Goal: Entertainment & Leisure: Browse casually

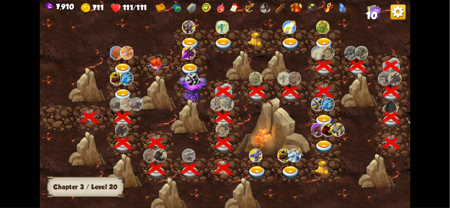
scroll to position [0, 142]
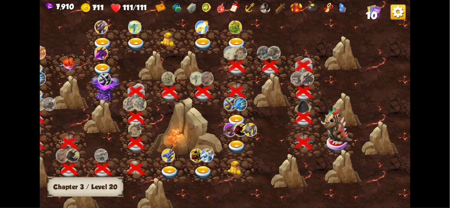
click at [333, 127] on img at bounding box center [336, 126] width 31 height 37
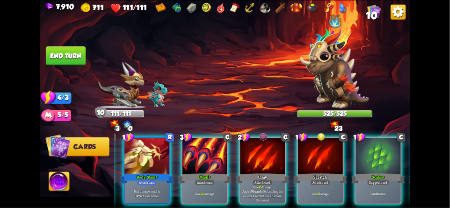
scroll to position [0, 0]
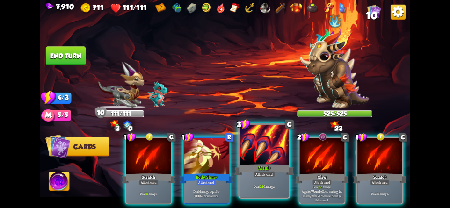
click at [261, 168] on div "Maul+" at bounding box center [264, 169] width 60 height 13
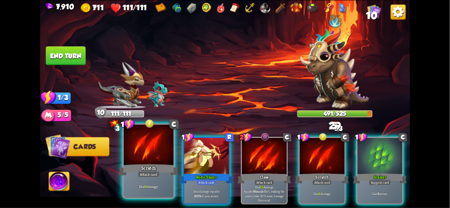
click at [141, 159] on div at bounding box center [149, 145] width 50 height 42
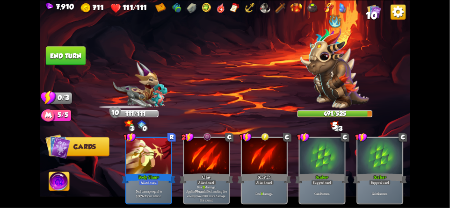
click at [59, 53] on button "End turn" at bounding box center [65, 55] width 41 height 19
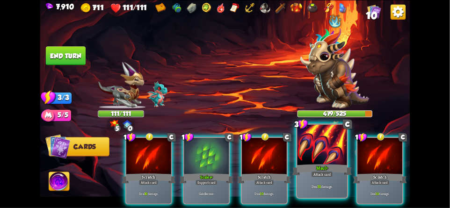
click at [316, 159] on div at bounding box center [322, 145] width 50 height 42
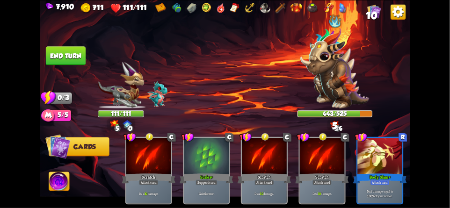
click at [403, 11] on img at bounding box center [397, 11] width 15 height 15
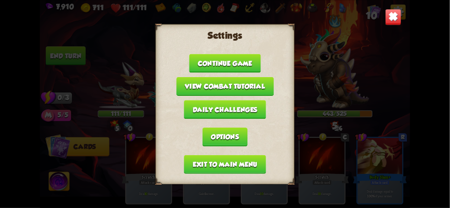
click at [195, 158] on button "Exit to main menu" at bounding box center [225, 164] width 82 height 19
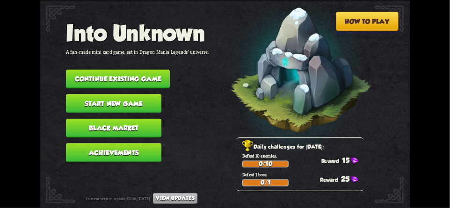
click at [152, 75] on button "Continue existing game" at bounding box center [118, 78] width 104 height 19
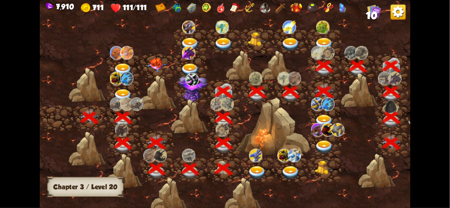
click at [226, 74] on div at bounding box center [242, 65] width 32 height 30
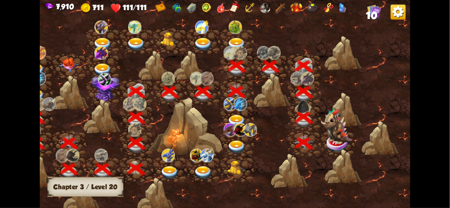
click at [340, 135] on img at bounding box center [336, 126] width 31 height 37
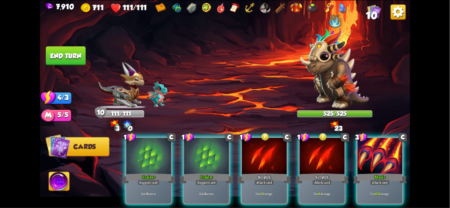
scroll to position [0, 148]
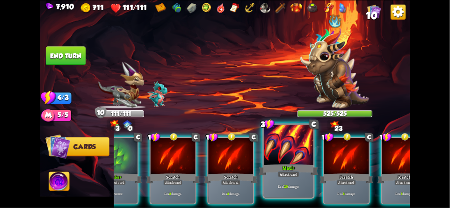
click at [298, 166] on div "Maul+" at bounding box center [289, 169] width 60 height 13
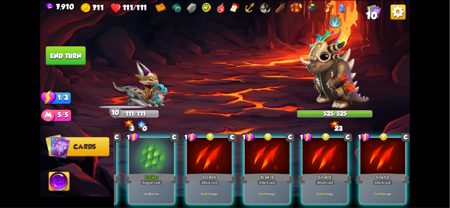
scroll to position [0, 89]
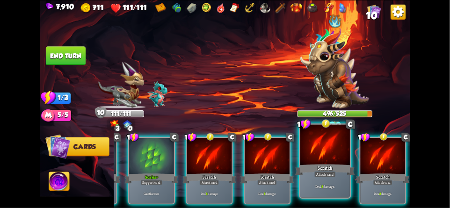
click at [310, 161] on div at bounding box center [325, 145] width 50 height 42
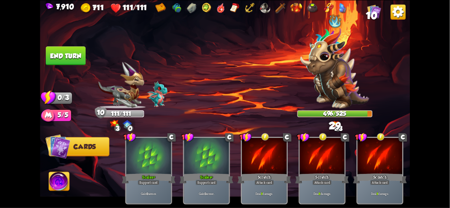
scroll to position [0, 0]
click at [62, 53] on button "End turn" at bounding box center [65, 55] width 41 height 19
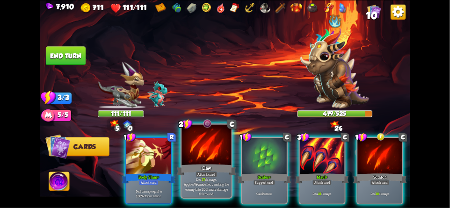
click at [202, 146] on div at bounding box center [206, 145] width 50 height 42
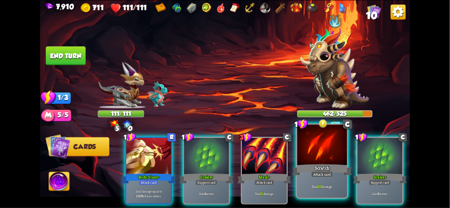
click at [314, 163] on div at bounding box center [322, 145] width 50 height 42
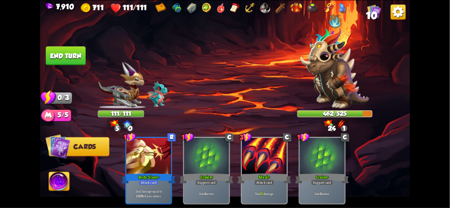
click at [68, 52] on button "End turn" at bounding box center [66, 55] width 40 height 19
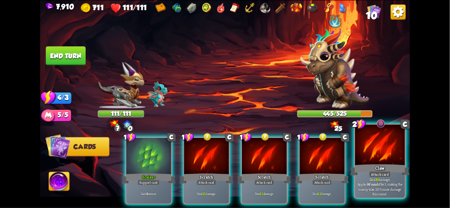
click at [381, 161] on div at bounding box center [380, 145] width 50 height 42
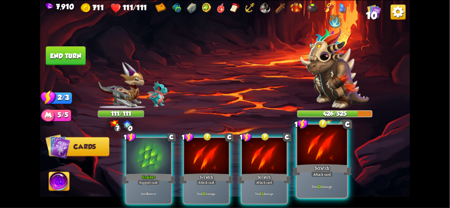
click at [325, 161] on div at bounding box center [322, 145] width 50 height 42
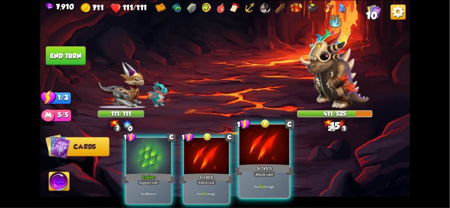
click at [271, 164] on div "Scratch" at bounding box center [264, 169] width 60 height 13
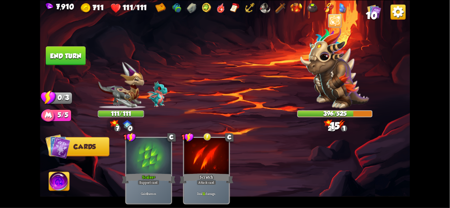
click at [77, 55] on button "End turn" at bounding box center [66, 55] width 40 height 19
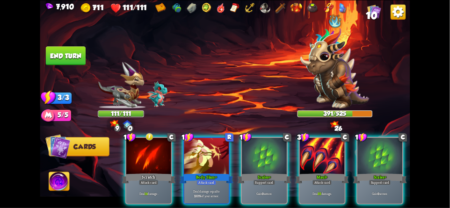
scroll to position [0, 89]
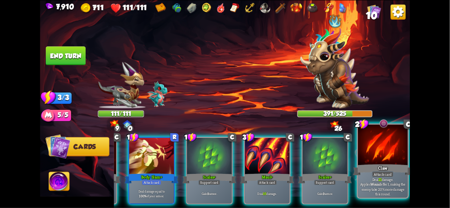
click at [379, 145] on div at bounding box center [383, 145] width 50 height 42
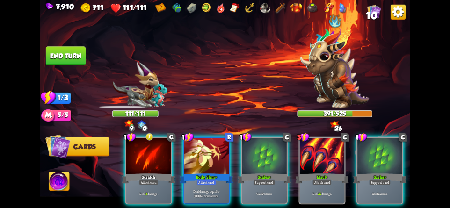
scroll to position [0, 0]
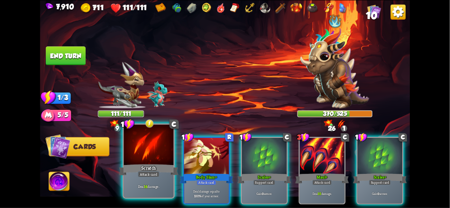
click at [145, 160] on div at bounding box center [149, 145] width 50 height 42
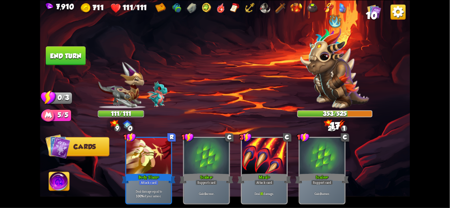
click at [60, 55] on button "End turn" at bounding box center [65, 55] width 41 height 19
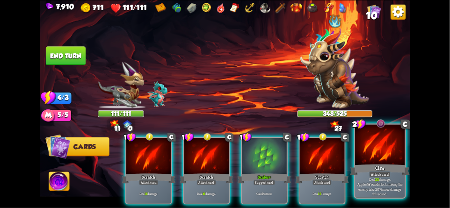
click at [381, 169] on div "Claw" at bounding box center [380, 169] width 60 height 13
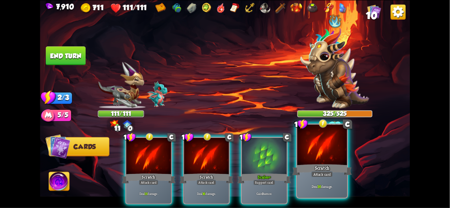
click at [316, 163] on div "Scratch" at bounding box center [322, 169] width 60 height 13
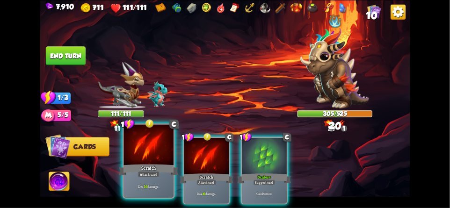
click at [141, 154] on div at bounding box center [149, 145] width 50 height 42
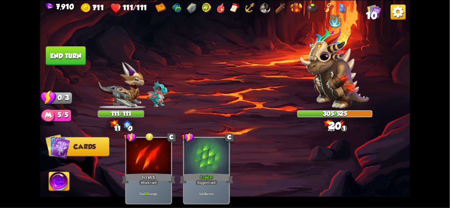
click at [66, 61] on button "End turn" at bounding box center [65, 55] width 41 height 19
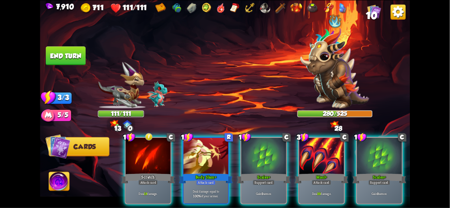
scroll to position [0, 89]
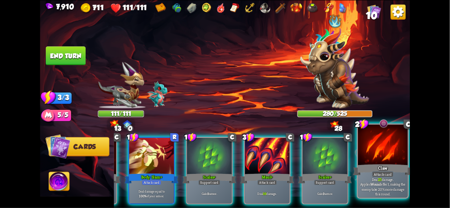
click at [382, 164] on div "Claw" at bounding box center [383, 169] width 60 height 13
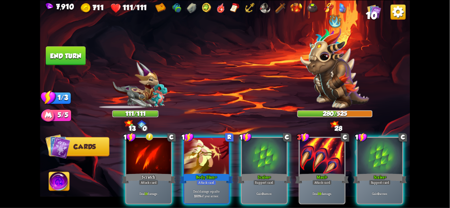
scroll to position [0, 0]
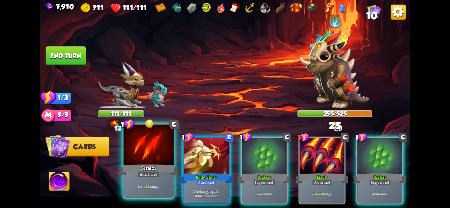
click at [142, 160] on div at bounding box center [149, 145] width 50 height 42
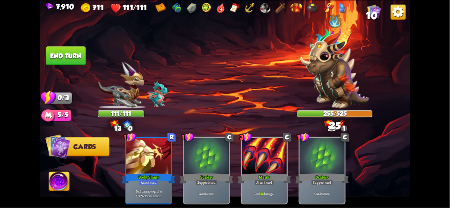
click at [58, 54] on button "End turn" at bounding box center [65, 55] width 41 height 19
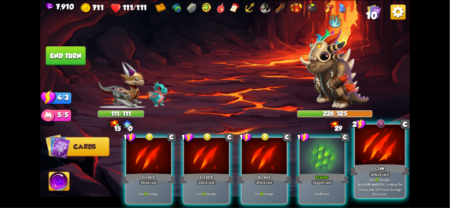
click at [378, 166] on div "Claw" at bounding box center [380, 169] width 60 height 13
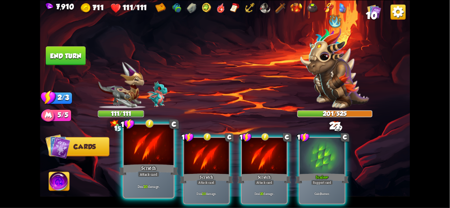
click at [143, 173] on div "Attack card" at bounding box center [149, 174] width 22 height 6
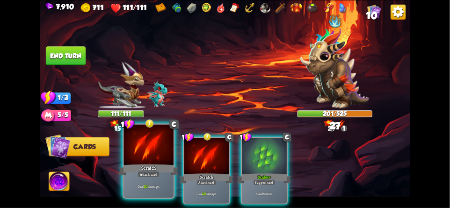
click at [150, 157] on div at bounding box center [149, 145] width 50 height 42
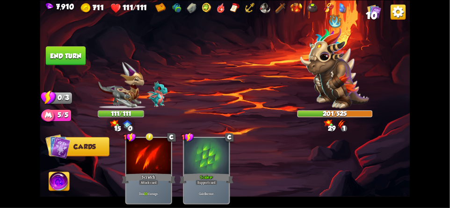
click at [66, 56] on button "End turn" at bounding box center [65, 55] width 40 height 19
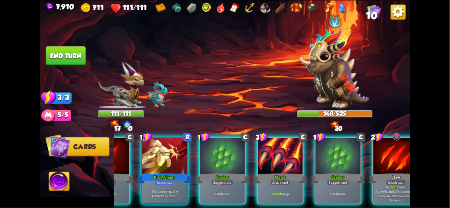
scroll to position [0, 89]
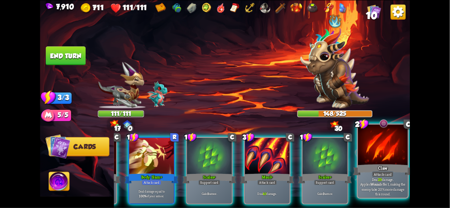
click at [378, 158] on div at bounding box center [383, 145] width 50 height 42
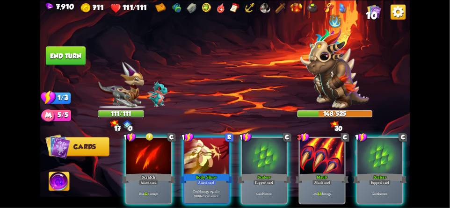
scroll to position [0, 0]
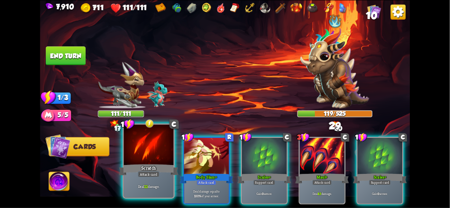
click at [144, 169] on div "Scratch" at bounding box center [149, 169] width 60 height 13
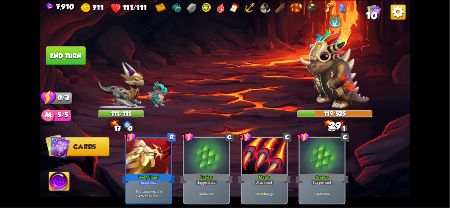
click at [64, 53] on button "End turn" at bounding box center [65, 55] width 41 height 19
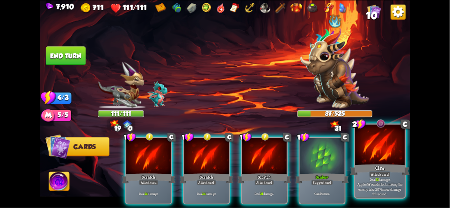
click at [378, 157] on div at bounding box center [380, 145] width 50 height 42
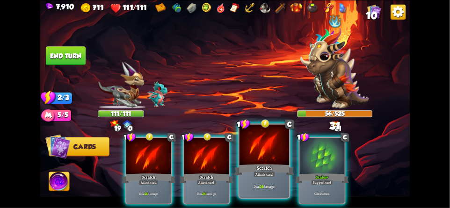
click at [255, 170] on div "Scratch" at bounding box center [264, 169] width 60 height 13
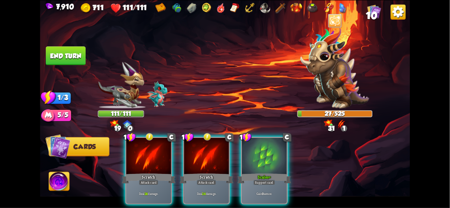
click at [71, 57] on button "End turn" at bounding box center [65, 55] width 40 height 19
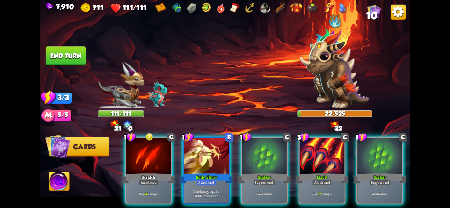
click at [56, 55] on button "End turn" at bounding box center [65, 55] width 41 height 19
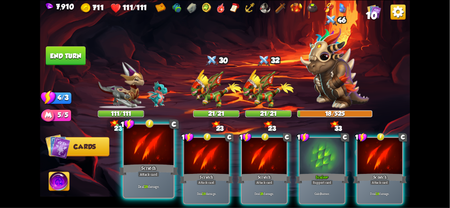
click at [144, 162] on div at bounding box center [149, 145] width 50 height 42
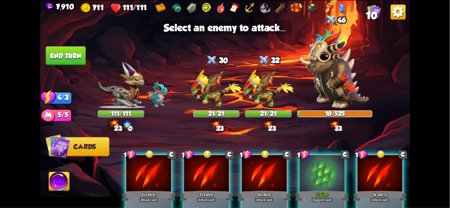
click at [336, 84] on img at bounding box center [335, 68] width 69 height 81
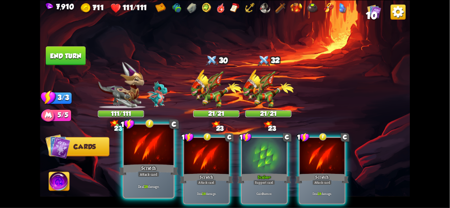
click at [147, 164] on div "Scratch" at bounding box center [149, 169] width 60 height 13
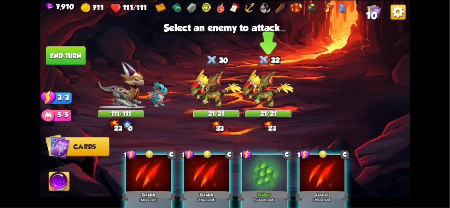
click at [265, 81] on img at bounding box center [268, 88] width 51 height 39
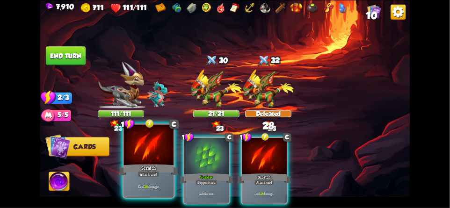
click at [146, 165] on div "Scratch" at bounding box center [149, 169] width 60 height 13
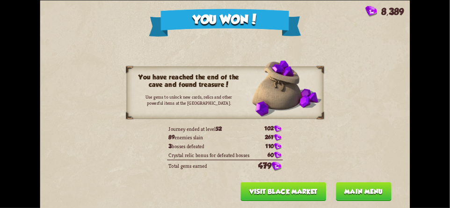
click at [370, 193] on button "Main menu" at bounding box center [364, 191] width 56 height 19
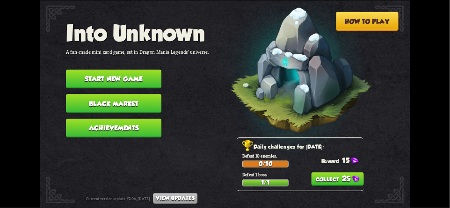
click at [347, 178] on button "25" at bounding box center [337, 179] width 52 height 14
click at [89, 120] on button "Achievements" at bounding box center [113, 127] width 95 height 19
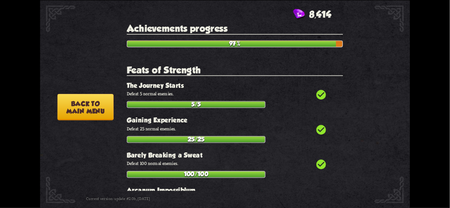
click at [89, 106] on button "Back to main menu" at bounding box center [86, 107] width 56 height 27
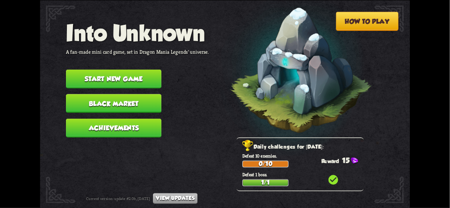
click at [93, 118] on button "Achievements" at bounding box center [113, 127] width 95 height 19
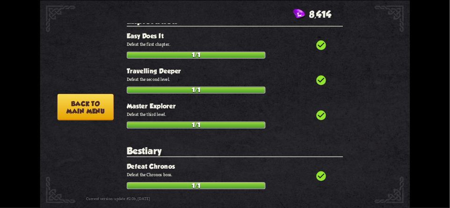
scroll to position [597, 0]
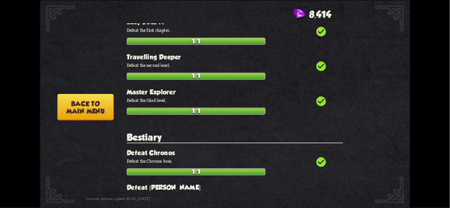
click at [73, 103] on button "Back to main menu" at bounding box center [86, 107] width 56 height 27
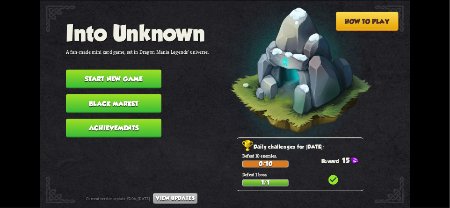
click at [85, 72] on button "Start new game" at bounding box center [113, 78] width 95 height 19
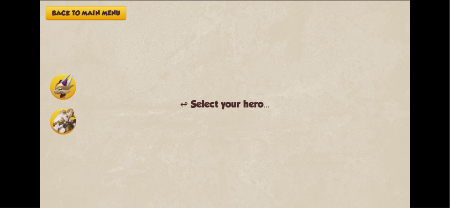
click at [65, 89] on img at bounding box center [63, 87] width 26 height 26
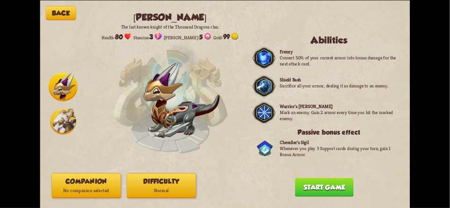
click at [80, 180] on button "Companion No companion selected" at bounding box center [85, 185] width 69 height 25
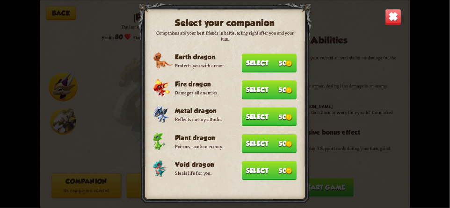
click at [279, 167] on button "Select 50" at bounding box center [269, 170] width 55 height 19
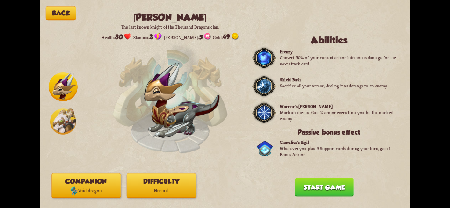
click at [149, 180] on button "Difficulty Normal" at bounding box center [161, 185] width 69 height 25
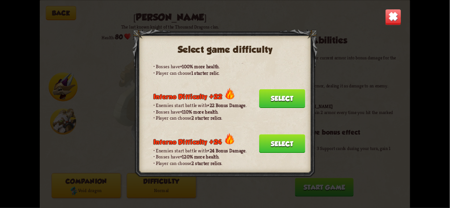
scroll to position [642, 0]
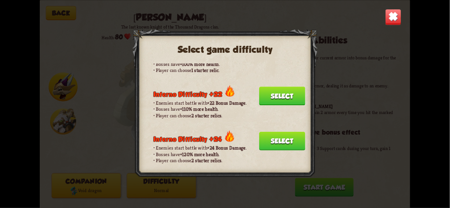
click at [288, 131] on button "Select" at bounding box center [282, 140] width 46 height 19
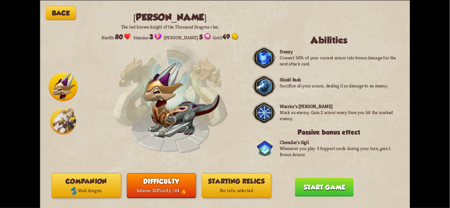
click at [241, 183] on button "Starting relics No relic selected" at bounding box center [236, 185] width 69 height 25
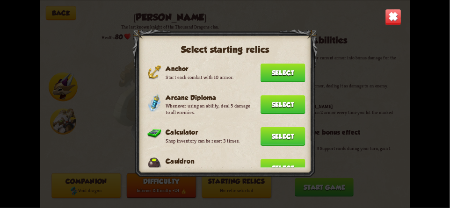
click at [392, 17] on img at bounding box center [393, 17] width 16 height 16
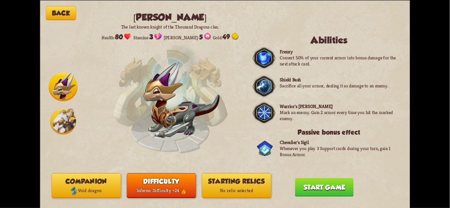
click at [144, 182] on button "Difficulty Difficulty +24" at bounding box center [161, 185] width 69 height 25
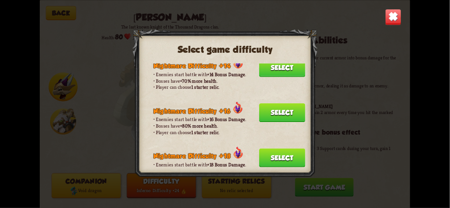
scroll to position [382, 0]
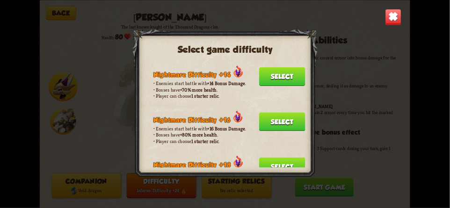
click at [289, 112] on button "Select" at bounding box center [282, 121] width 46 height 19
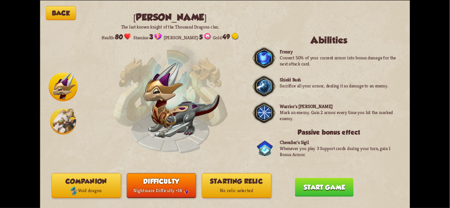
click at [255, 176] on button "Starting relic No relic selected" at bounding box center [236, 185] width 69 height 25
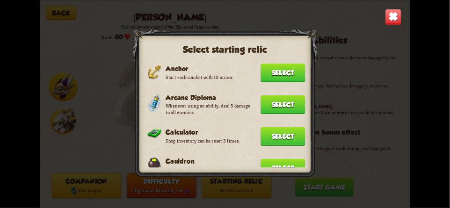
click at [278, 97] on button "Select" at bounding box center [282, 104] width 45 height 19
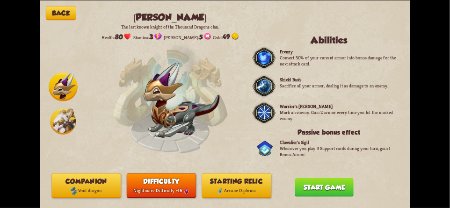
click at [257, 181] on button "Starting relic Arcane Diploma" at bounding box center [236, 185] width 69 height 25
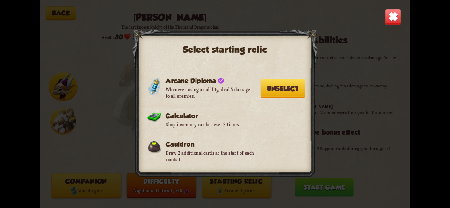
scroll to position [28, 0]
click at [290, 80] on button "Unselect" at bounding box center [282, 87] width 45 height 19
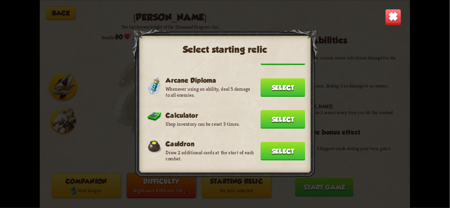
click at [380, 27] on div "Select starting relic Anchor Start each combat with 10 armor. Select Arcane Dip…" at bounding box center [225, 104] width 370 height 208
click at [392, 23] on img at bounding box center [393, 17] width 16 height 16
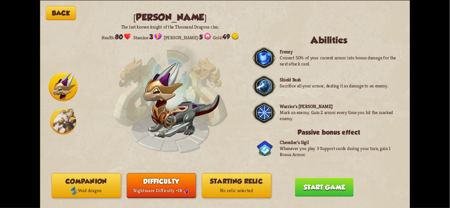
click at [151, 176] on button "Difficulty Difficulty +16" at bounding box center [161, 185] width 69 height 25
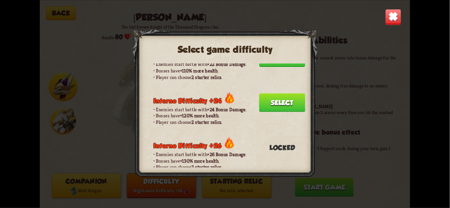
scroll to position [708, 0]
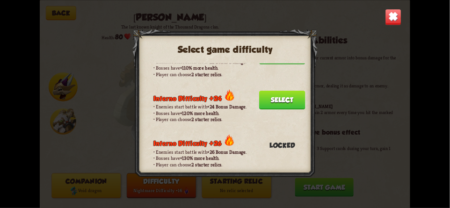
click at [283, 90] on button "Select" at bounding box center [282, 99] width 46 height 19
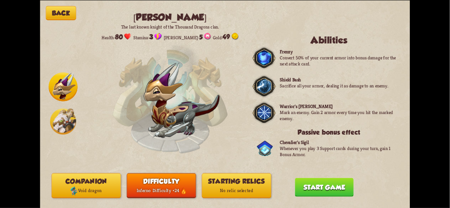
click at [251, 180] on button "Starting relics No relic selected" at bounding box center [236, 185] width 69 height 25
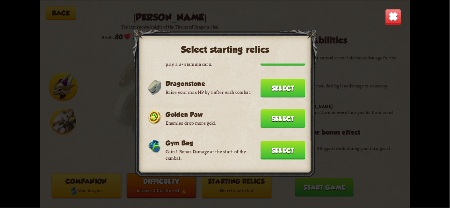
scroll to position [341, 0]
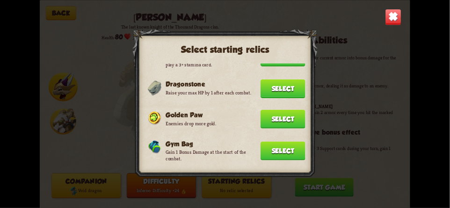
click at [278, 141] on button "Select" at bounding box center [282, 150] width 45 height 19
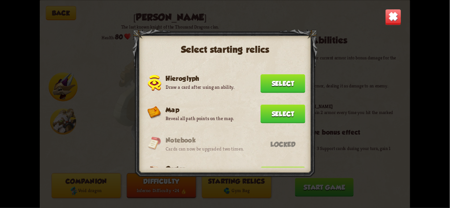
scroll to position [592, 0]
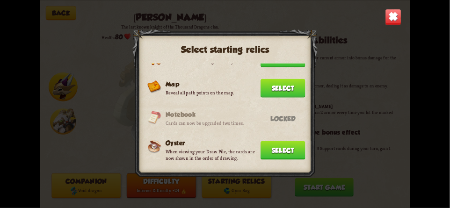
click at [289, 79] on button "Select" at bounding box center [282, 88] width 45 height 19
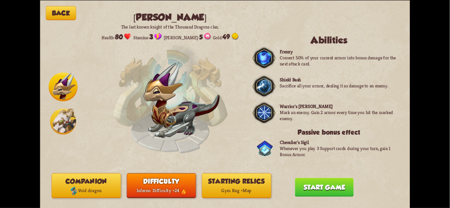
click at [323, 189] on button "Start game" at bounding box center [324, 187] width 58 height 19
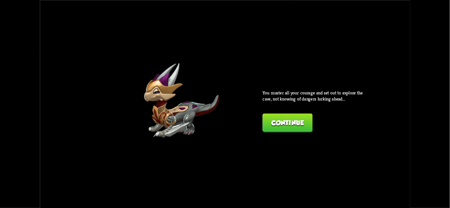
click at [293, 124] on button "Continue" at bounding box center [287, 122] width 50 height 19
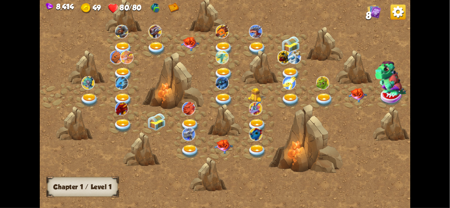
click at [88, 86] on img at bounding box center [87, 83] width 13 height 14
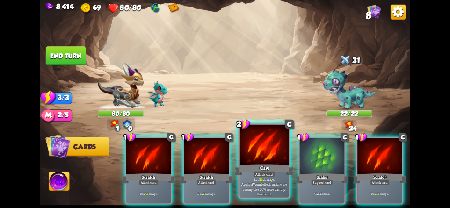
click at [248, 152] on div at bounding box center [264, 145] width 50 height 42
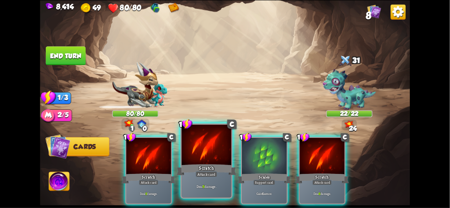
click at [203, 163] on div at bounding box center [206, 145] width 50 height 42
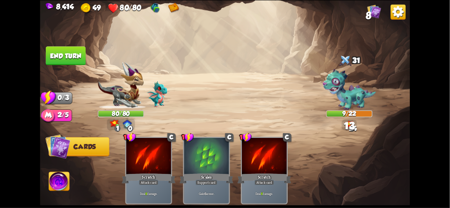
click at [66, 57] on button "End turn" at bounding box center [66, 55] width 40 height 19
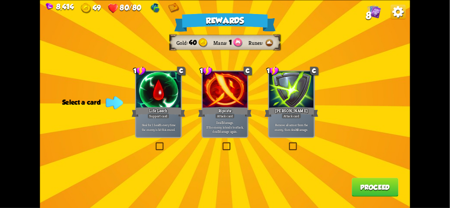
click at [401, 17] on img at bounding box center [397, 11] width 15 height 15
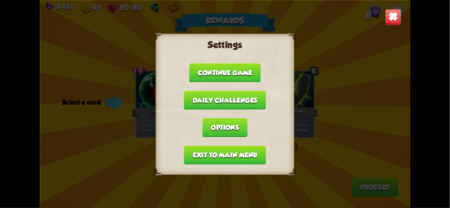
click at [250, 152] on button "Exit to main menu" at bounding box center [225, 154] width 82 height 19
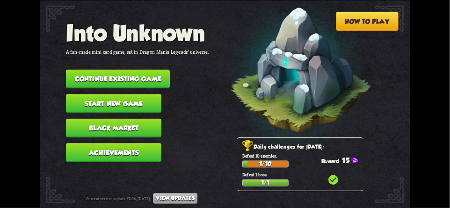
click at [101, 72] on button "Continue existing game" at bounding box center [118, 78] width 104 height 19
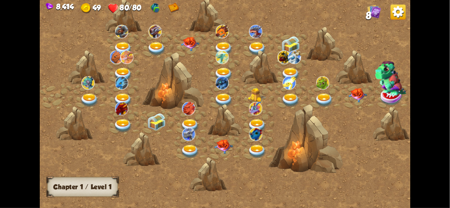
click at [87, 94] on img at bounding box center [89, 101] width 19 height 14
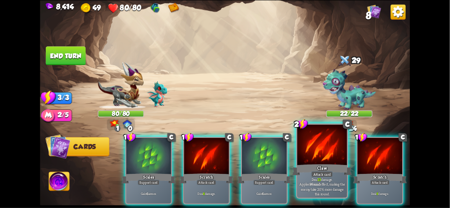
click at [322, 151] on div at bounding box center [322, 145] width 50 height 42
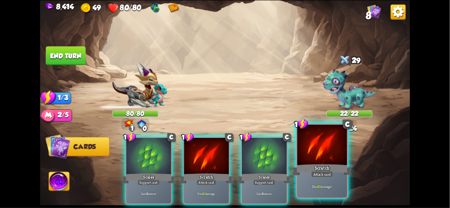
click at [339, 151] on div at bounding box center [322, 145] width 50 height 42
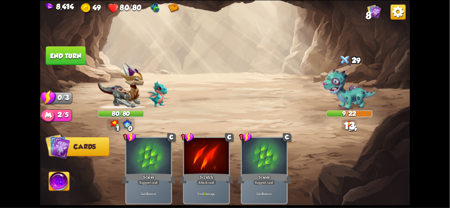
click at [64, 57] on button "End turn" at bounding box center [65, 55] width 41 height 19
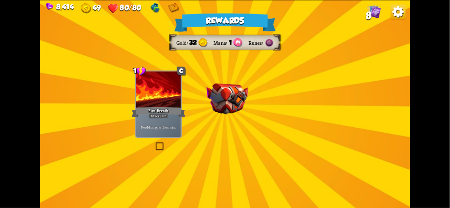
click at [403, 18] on img at bounding box center [397, 11] width 15 height 15
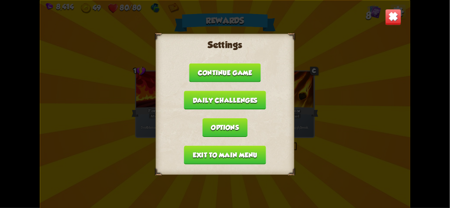
click at [200, 153] on button "Exit to main menu" at bounding box center [225, 154] width 82 height 19
